Goal: Communication & Community: Share content

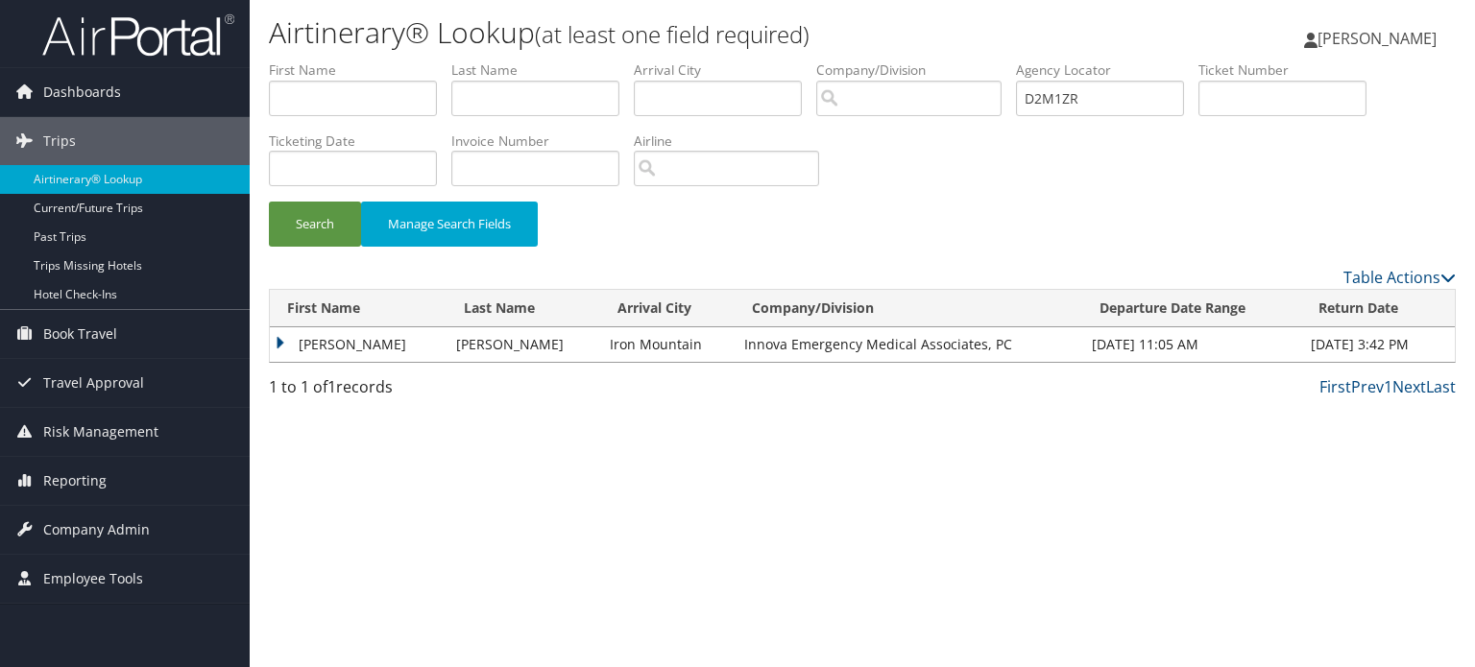
click at [938, 60] on ul "First Name Last Name Departure City Arrival City Company/Division Airport/City …" at bounding box center [862, 60] width 1187 height 0
click at [261, 233] on div "Search Manage Search Fields" at bounding box center [862, 234] width 1216 height 64
click at [291, 220] on button "Search" at bounding box center [315, 224] width 92 height 45
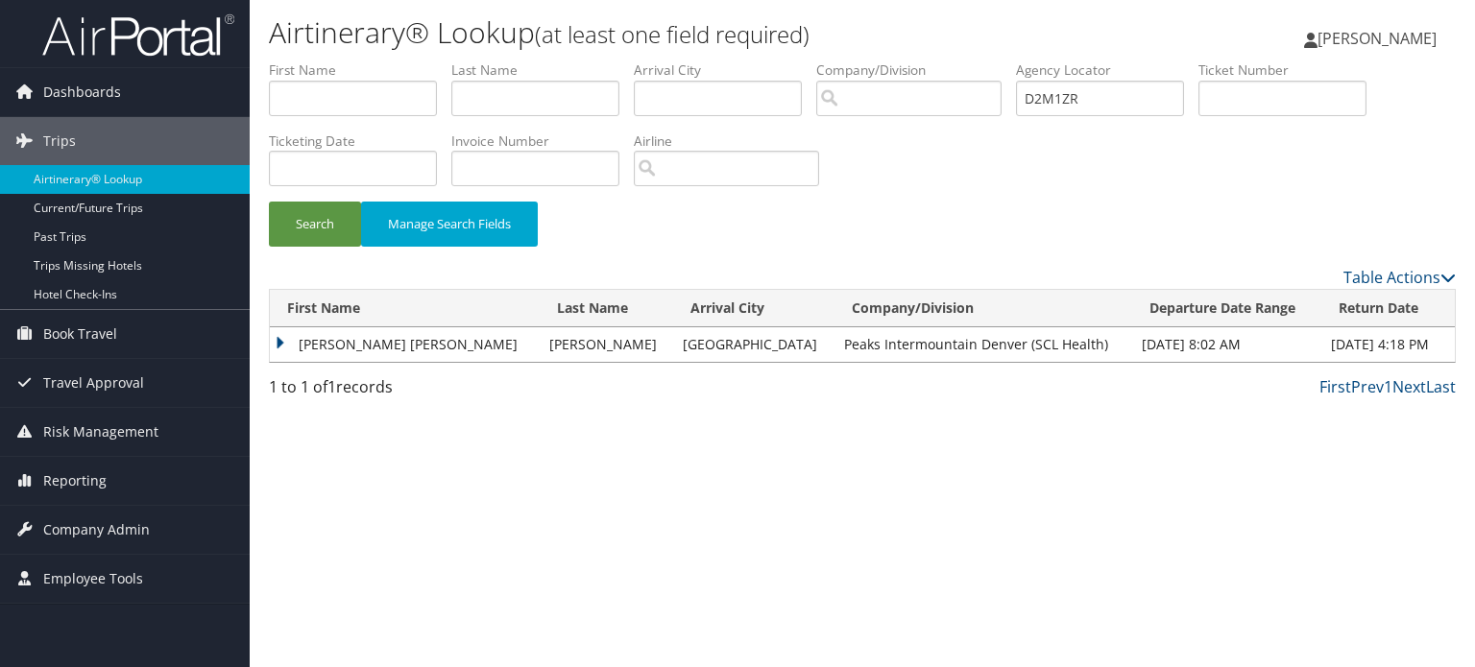
click at [303, 351] on td "MICHELLE KAREN" at bounding box center [405, 344] width 270 height 35
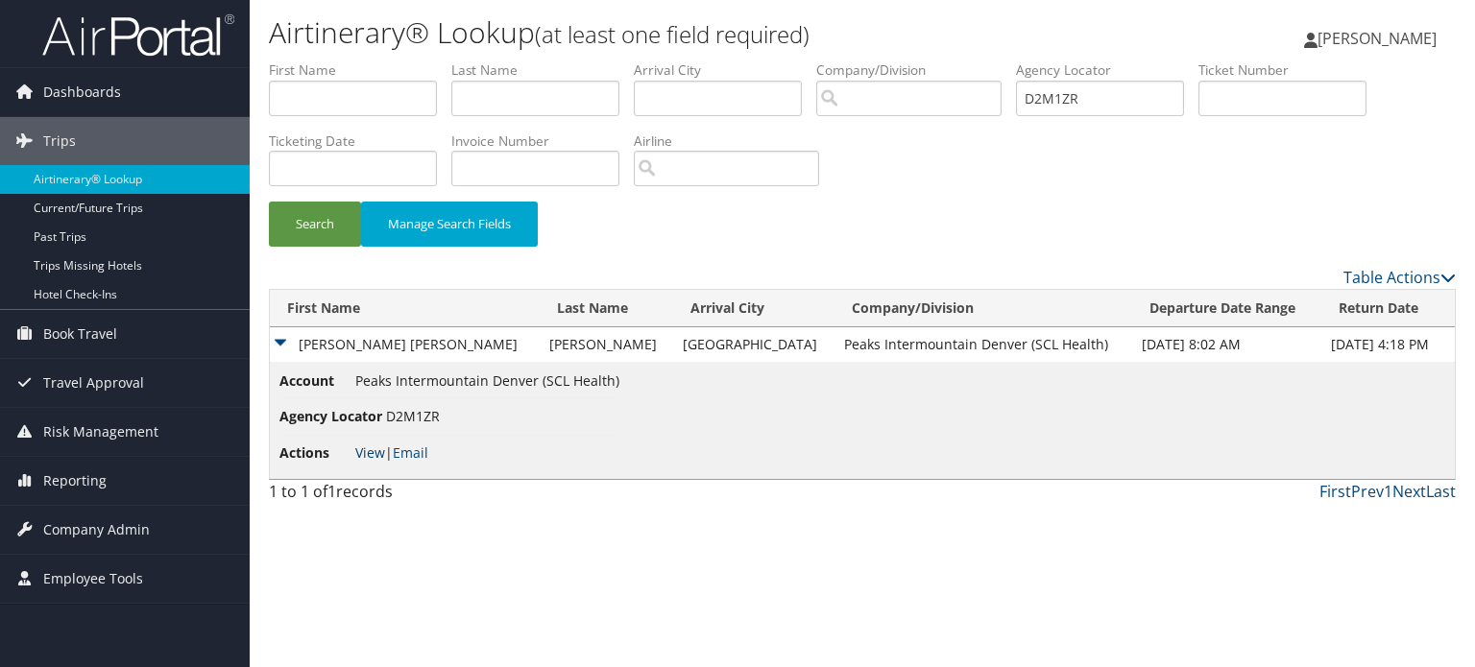
click at [357, 445] on link "View" at bounding box center [370, 453] width 30 height 18
click at [377, 437] on li "Actions View | Email" at bounding box center [449, 453] width 340 height 35
click at [373, 444] on link "View" at bounding box center [370, 453] width 30 height 18
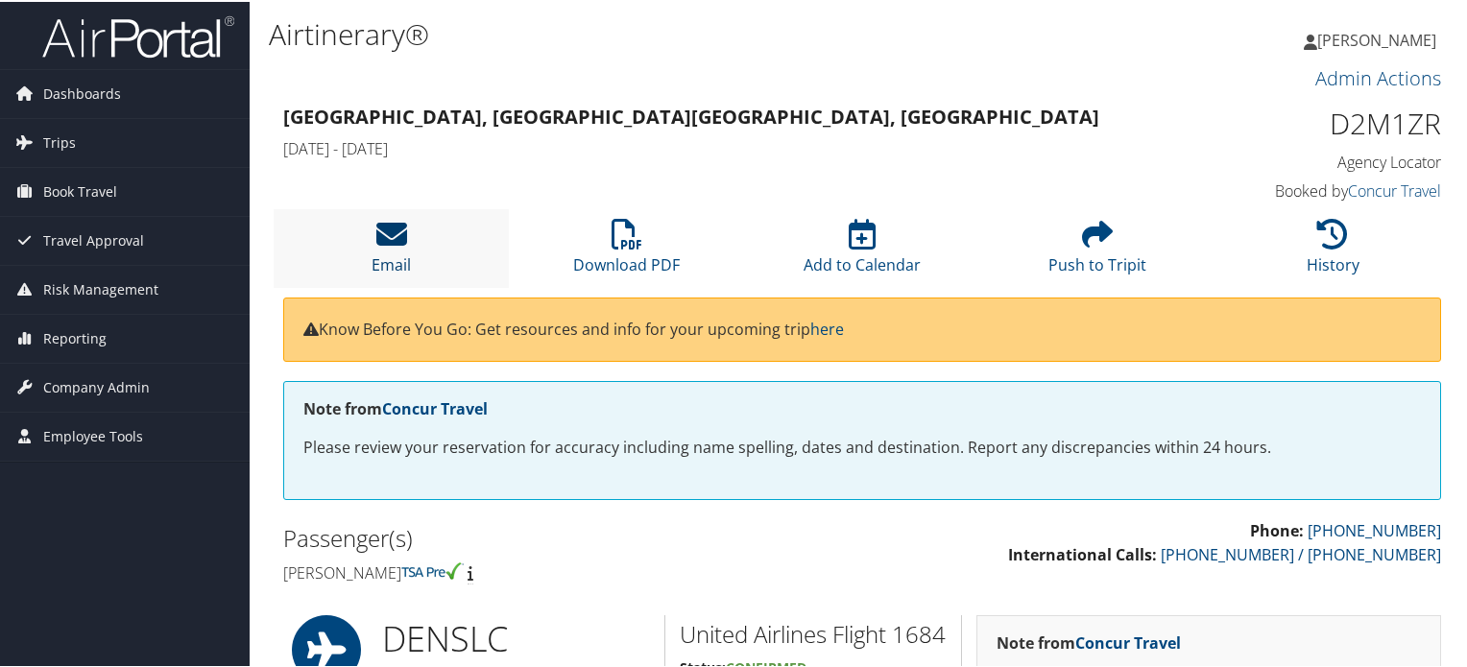
click at [381, 248] on icon at bounding box center [391, 232] width 31 height 31
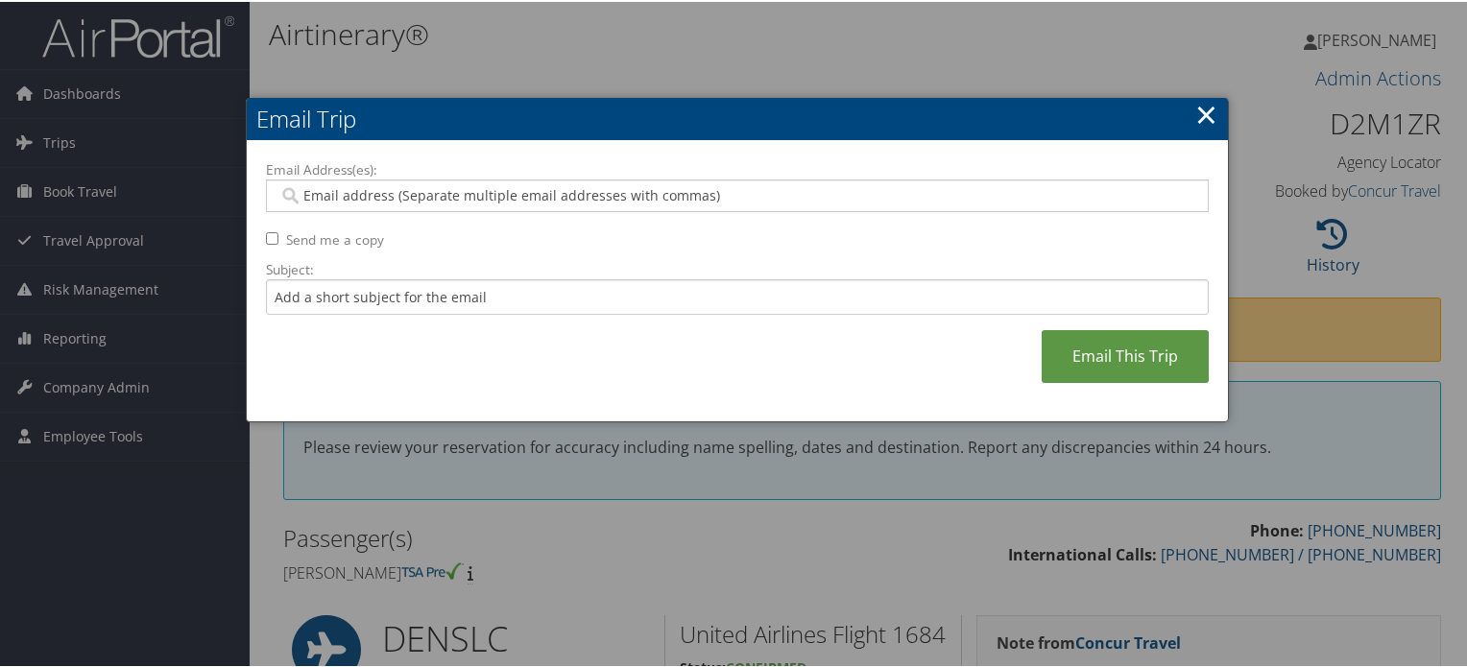
click at [431, 206] on div at bounding box center [737, 194] width 943 height 33
paste input "MICHELLE.CASSARA@IMAIL.ORG"
type input "MICHELLE.CASSARA@IMAIL.ORG"
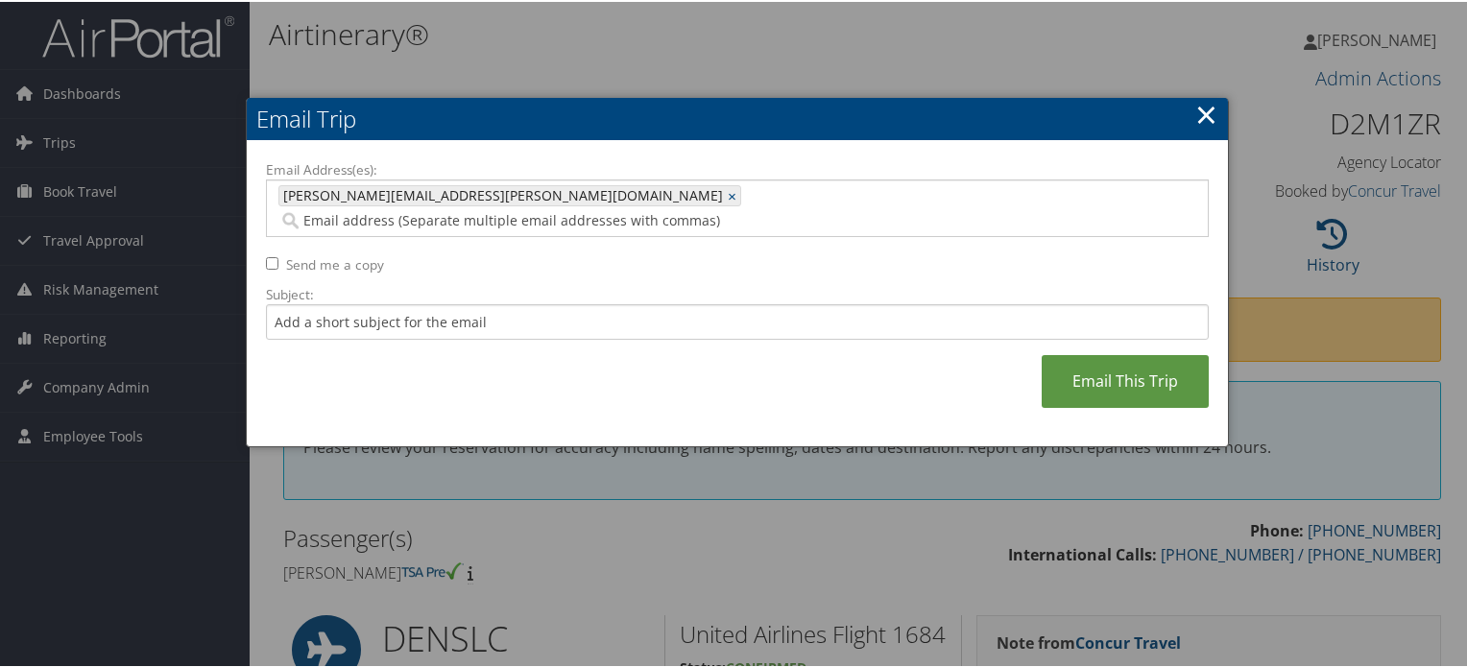
paste input "CHRISTINE.ARMSTRONG@IMAIL.ORG"
type input "CHRISTINE.ARMSTRONG@IMAIL.ORG"
type input "MICHELLE.CASSARA@IMAIL.ORG, CHRISTINE.ARMSTRONG@IMAIL.ORG"
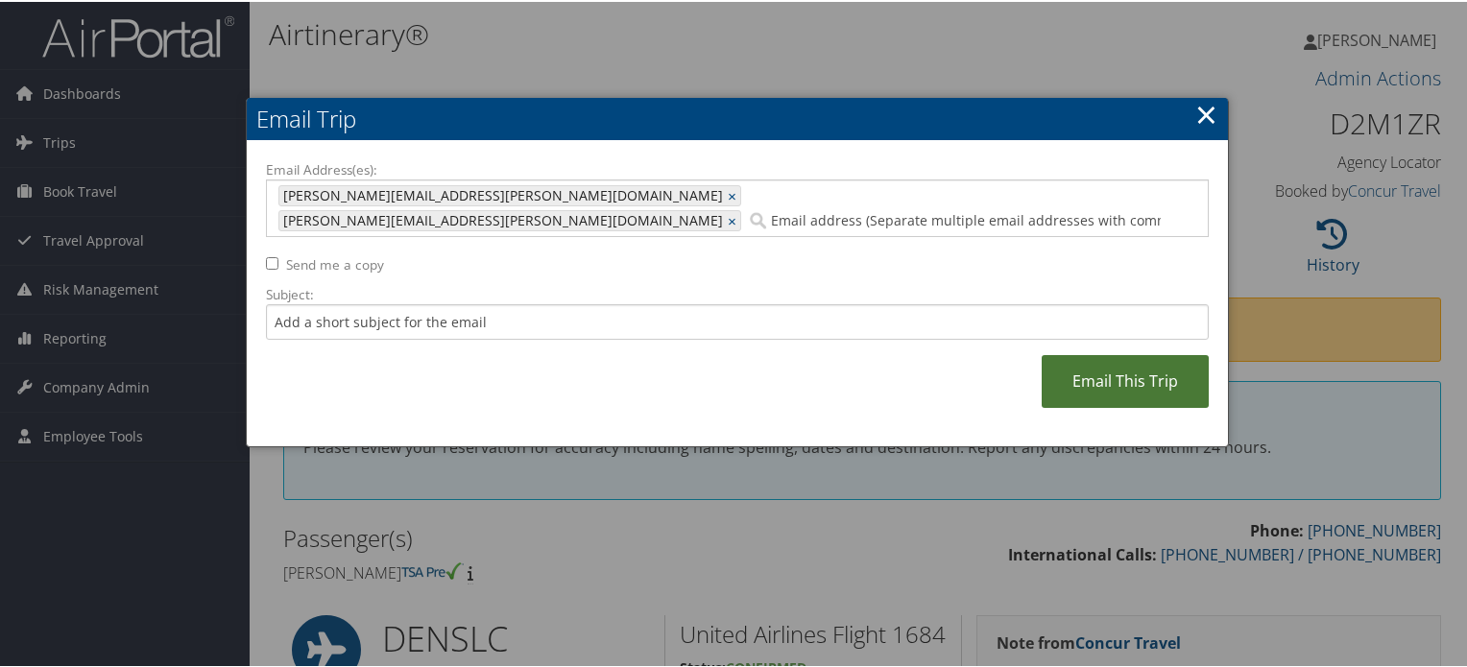
click at [1152, 360] on link "Email This Trip" at bounding box center [1125, 379] width 167 height 53
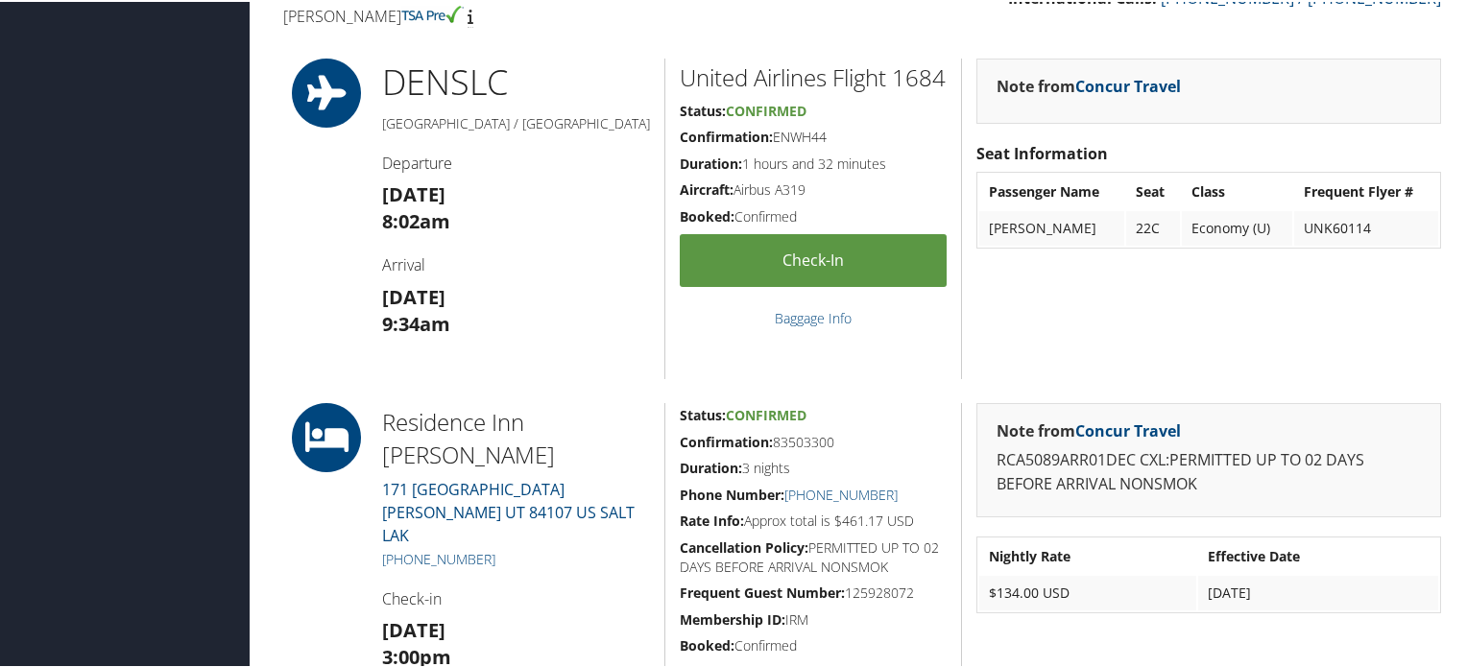
scroll to position [484, 0]
